Goal: Transaction & Acquisition: Purchase product/service

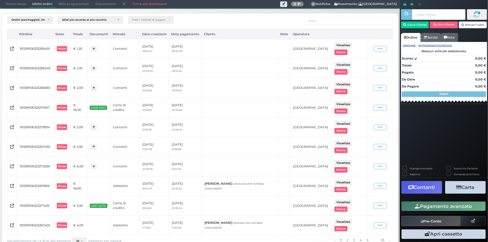
click at [14, 4] on span "Punto cassa" at bounding box center [16, 4] width 26 height 8
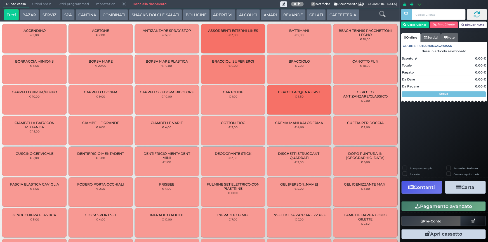
click at [316, 15] on button "GELATI" at bounding box center [315, 14] width 19 height 11
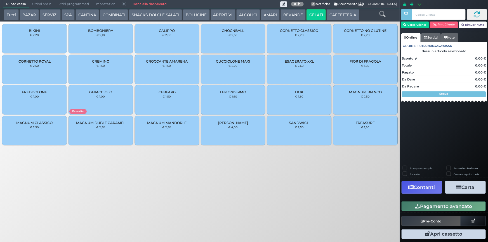
click at [114, 91] on div "GHIACCIOLO € 1,00" at bounding box center [100, 99] width 64 height 29
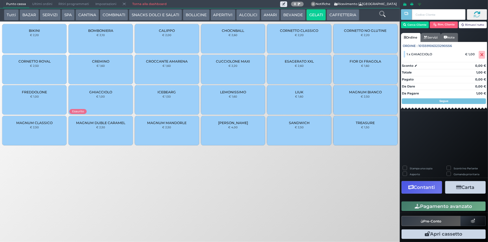
click at [436, 206] on button "Pagamento avanzato" at bounding box center [443, 205] width 84 height 9
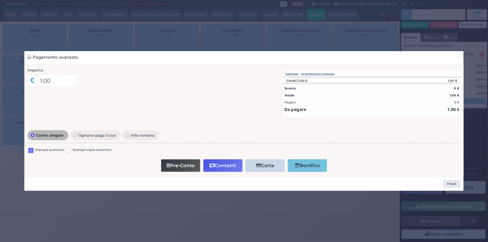
click at [29, 148] on label at bounding box center [30, 150] width 5 height 5
click at [0, 0] on input "checkbox" at bounding box center [0, 0] width 0 height 0
click at [221, 163] on button "Contanti" at bounding box center [222, 165] width 39 height 13
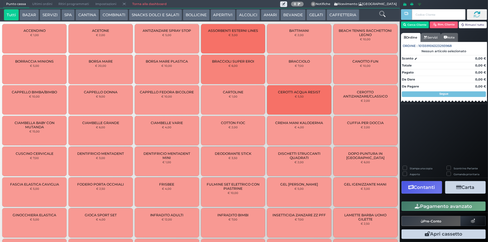
click at [41, 3] on span "Ultimi ordini" at bounding box center [42, 4] width 26 height 8
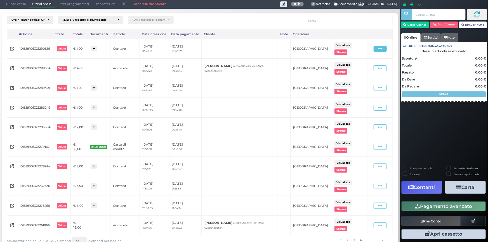
click at [381, 49] on span at bounding box center [379, 49] width 13 height 6
click at [363, 65] on span "Ristampa Pre-Conto" at bounding box center [368, 64] width 23 height 9
